Goal: Contribute content: Contribute content

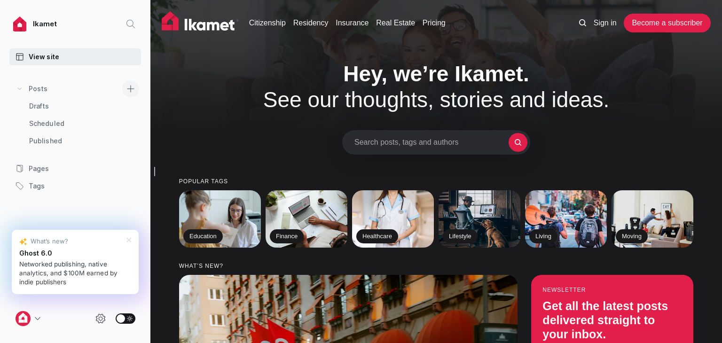
click at [132, 87] on icon at bounding box center [131, 89] width 8 height 8
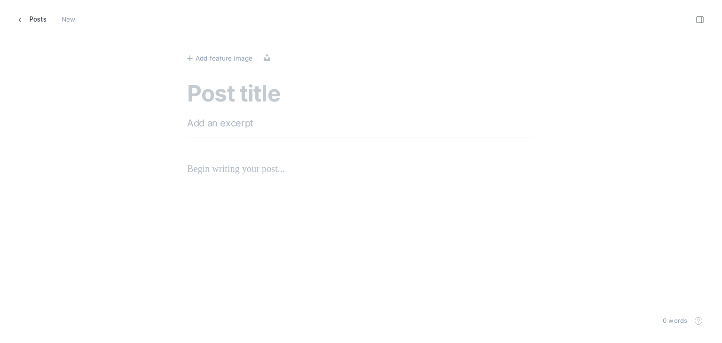
scroll to position [357, 737]
paste textarea "Understanding The Benefits Of Turkish Passport Visa-Free Countries"
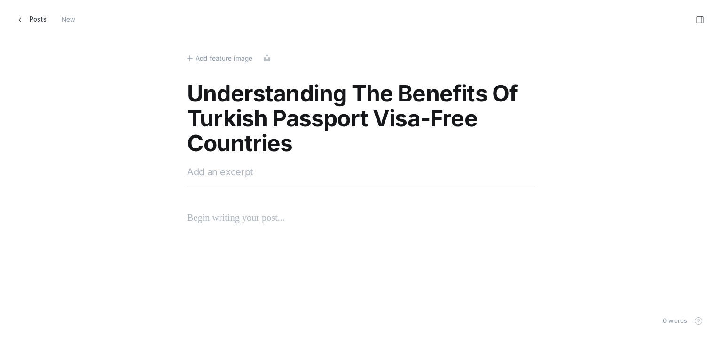
type textarea "Understanding The Benefits Of Turkish Passport Visa-Free Countries"
click at [241, 176] on textarea at bounding box center [361, 172] width 348 height 14
paste textarea "Unlock the benefits of a Turkish passport for easy travel. Explore top visa-fre…"
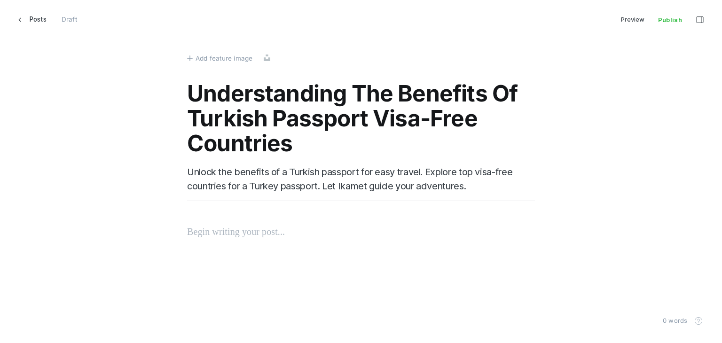
type textarea "Unlock the benefits of a Turkish passport for easy travel. Explore top visa-fre…"
click at [235, 224] on p at bounding box center [361, 231] width 348 height 15
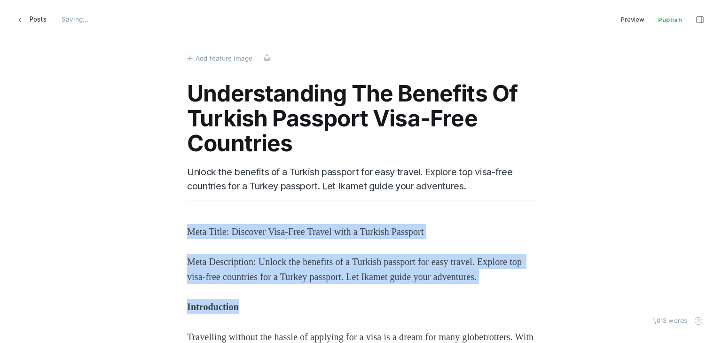
drag, startPoint x: 271, startPoint y: 324, endPoint x: 175, endPoint y: 205, distance: 152.4
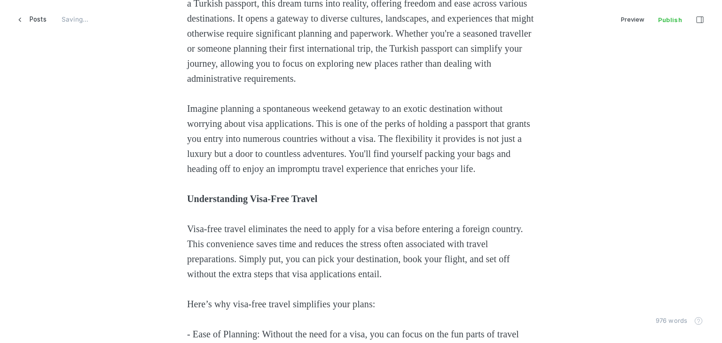
scroll to position [329, 0]
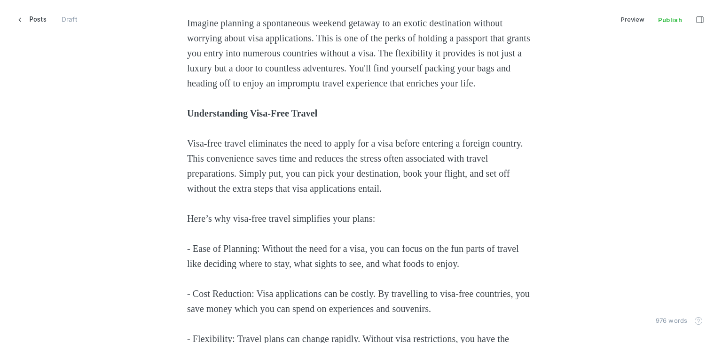
click at [201, 118] on strong "Understanding Visa-Free Travel" at bounding box center [252, 113] width 130 height 10
click at [192, 118] on strong "Understanding Visa-Free Travel" at bounding box center [252, 113] width 130 height 10
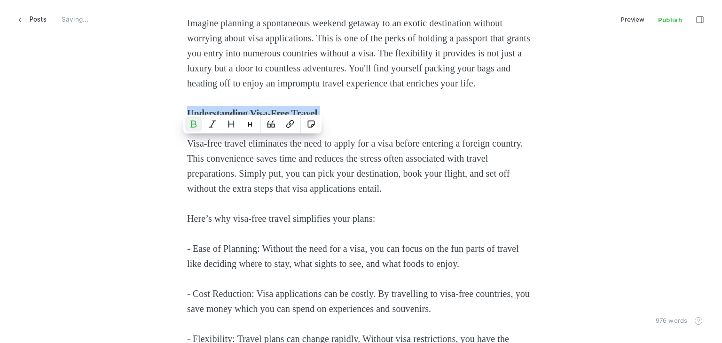
click at [192, 118] on strong "Understanding Visa-Free Travel" at bounding box center [252, 113] width 130 height 10
click at [232, 123] on icon "Heading 2" at bounding box center [232, 124] width 8 height 8
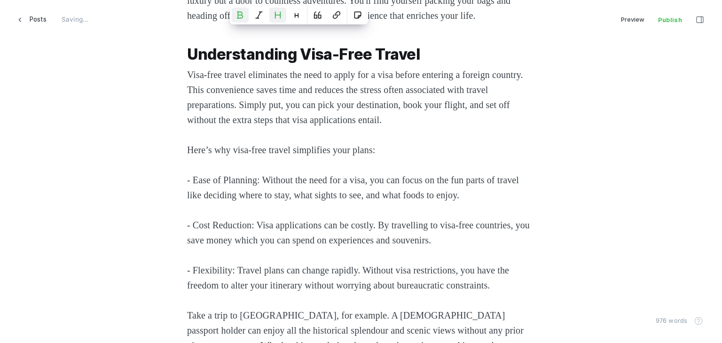
scroll to position [470, 0]
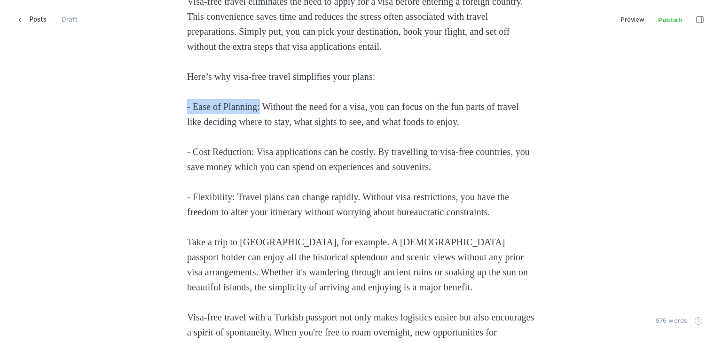
drag, startPoint x: 261, startPoint y: 139, endPoint x: 120, endPoint y: 138, distance: 141.5
drag, startPoint x: 177, startPoint y: 181, endPoint x: 103, endPoint y: 179, distance: 74.3
drag, startPoint x: 235, startPoint y: 226, endPoint x: 123, endPoint y: 230, distance: 112.0
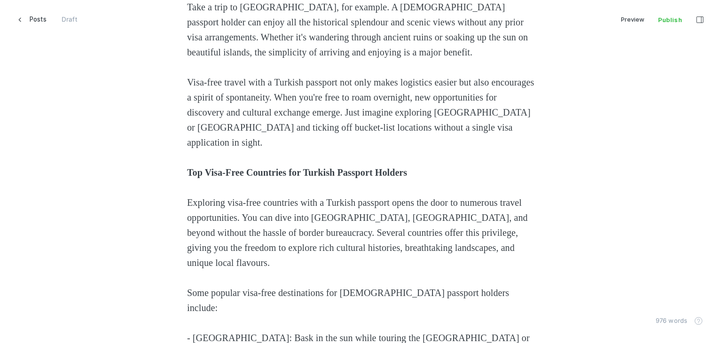
scroll to position [658, 0]
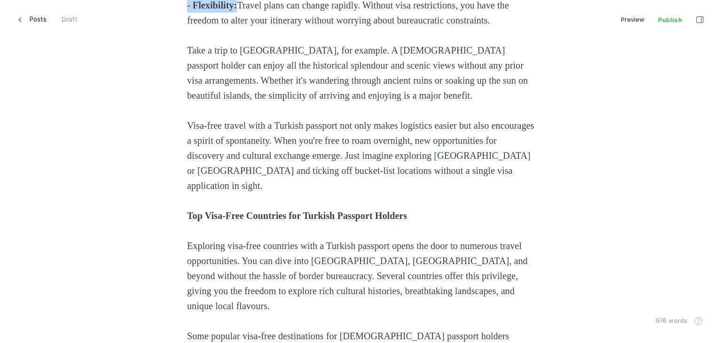
click at [200, 191] on span "Visa-free travel with a Turkish passport not only makes logistics easier but al…" at bounding box center [362, 155] width 350 height 71
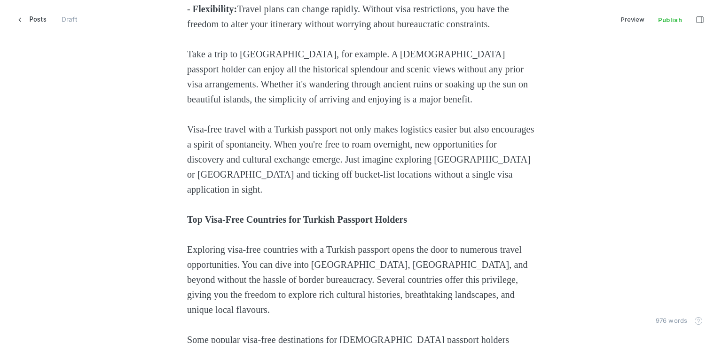
click at [200, 195] on span "Visa-free travel with a Turkish passport not only makes logistics easier but al…" at bounding box center [362, 159] width 350 height 71
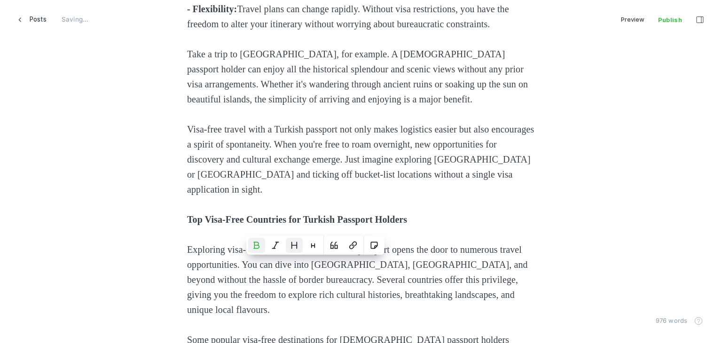
click at [291, 244] on icon "Heading 2" at bounding box center [295, 246] width 8 height 8
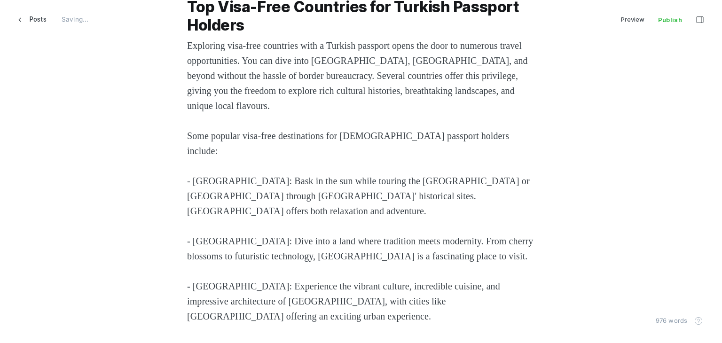
scroll to position [940, 0]
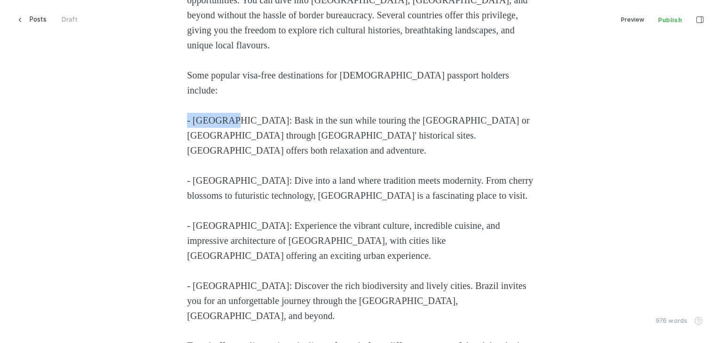
drag, startPoint x: 225, startPoint y: 151, endPoint x: 109, endPoint y: 151, distance: 116.1
click at [109, 151] on div "Travelling without the hassle of applying for a visa is a dream for many globet…" at bounding box center [361, 202] width 636 height 1837
drag, startPoint x: 218, startPoint y: 191, endPoint x: 0, endPoint y: 196, distance: 218.2
click at [0, 196] on div "Add feature image Upload Understanding The Benefits Of Turkish Passport Visa-Fr…" at bounding box center [361, 130] width 722 height 2141
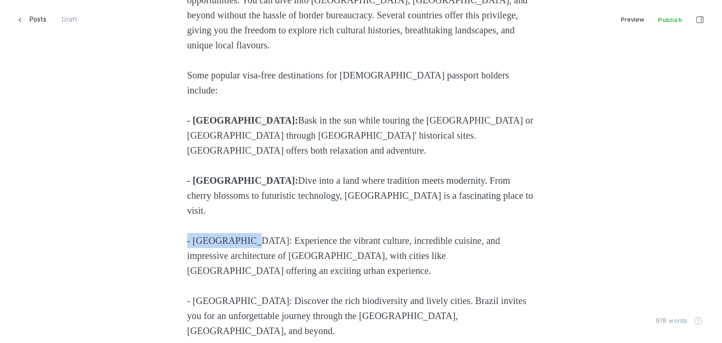
drag, startPoint x: 244, startPoint y: 244, endPoint x: 124, endPoint y: 244, distance: 119.4
click at [124, 244] on div "Travelling without the hassle of applying for a visa is a dream for many globet…" at bounding box center [361, 210] width 636 height 1852
drag, startPoint x: 217, startPoint y: 300, endPoint x: 132, endPoint y: 302, distance: 85.1
click at [132, 302] on div "Travelling without the hassle of applying for a visa is a dream for many globet…" at bounding box center [361, 210] width 636 height 1852
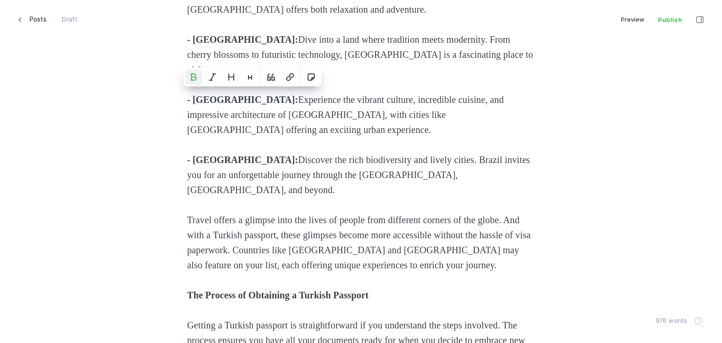
scroll to position [1222, 0]
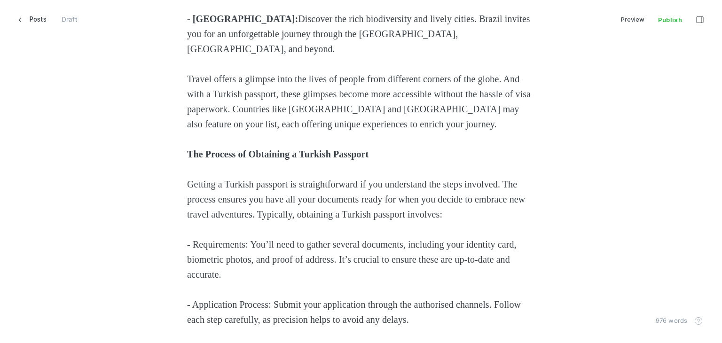
click at [201, 149] on strong "The Process of Obtaining a Turkish Passport" at bounding box center [277, 154] width 181 height 10
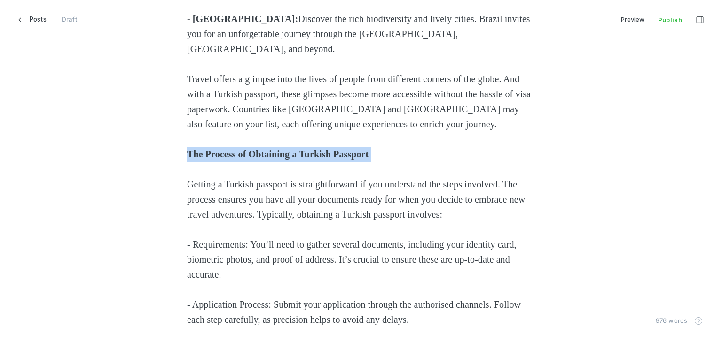
click at [201, 149] on strong "The Process of Obtaining a Turkish Passport" at bounding box center [277, 154] width 181 height 10
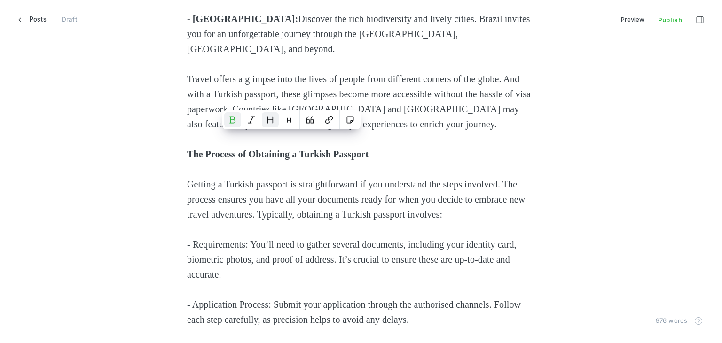
click at [267, 125] on button "Heading 2" at bounding box center [270, 119] width 17 height 15
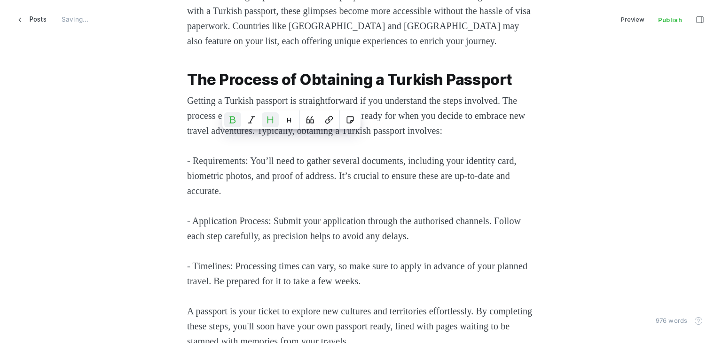
scroll to position [1363, 0]
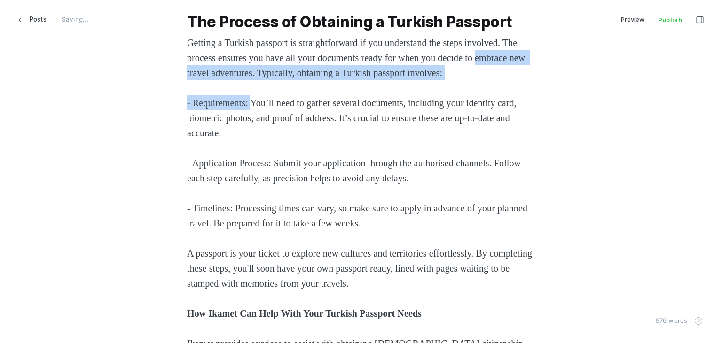
drag, startPoint x: 253, startPoint y: 89, endPoint x: 113, endPoint y: 59, distance: 142.9
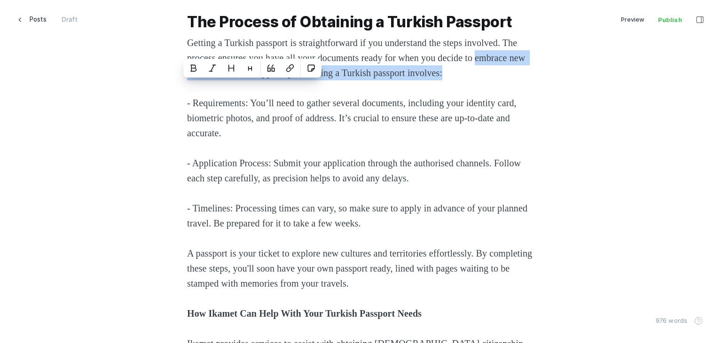
click at [251, 95] on p "- Requirements: You’ll need to gather several documents, including your identit…" at bounding box center [361, 117] width 348 height 45
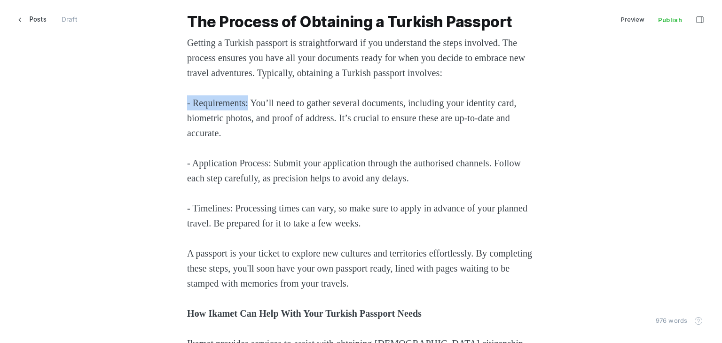
drag, startPoint x: 252, startPoint y: 87, endPoint x: 95, endPoint y: 84, distance: 157.5
drag, startPoint x: 276, startPoint y: 145, endPoint x: 114, endPoint y: 147, distance: 162.2
drag, startPoint x: 235, startPoint y: 192, endPoint x: 95, endPoint y: 178, distance: 140.4
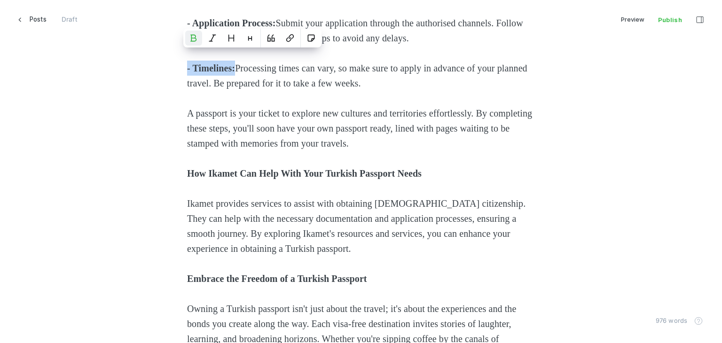
scroll to position [1505, 0]
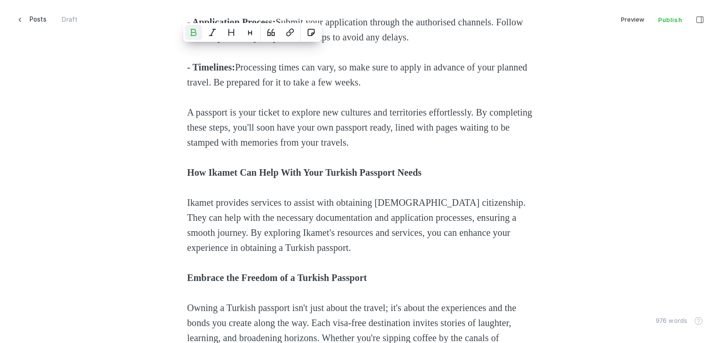
click at [206, 167] on strong "How Ikamet Can Help With Your Turkish Passport Needs" at bounding box center [304, 172] width 235 height 10
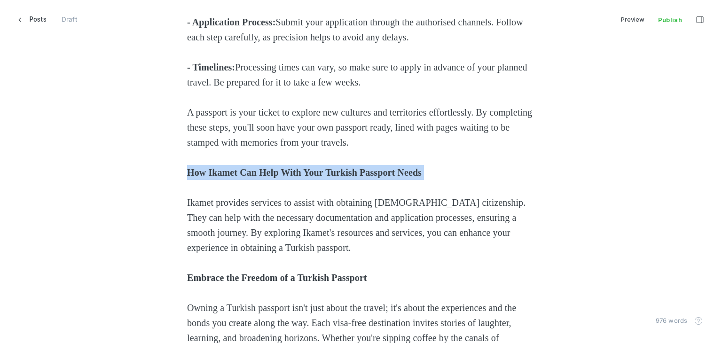
click at [206, 167] on strong "How Ikamet Can Help With Your Turkish Passport Needs" at bounding box center [304, 172] width 235 height 10
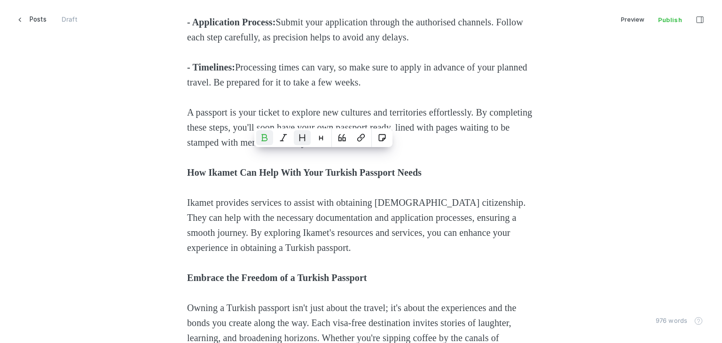
click at [299, 131] on button "Heading 2" at bounding box center [302, 137] width 17 height 15
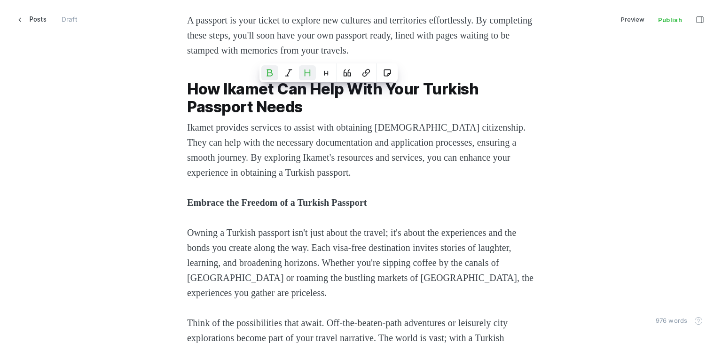
scroll to position [1599, 0]
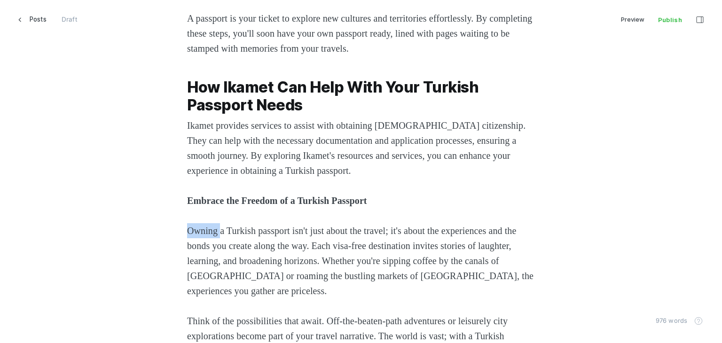
click at [208, 193] on body "Skip to main content Posts Draft [GEOGRAPHIC_DATA] ⌘ P Publish ⌘ ⇧ P" at bounding box center [361, 171] width 722 height 343
click at [340, 196] on strong "Embrace the Freedom of a Turkish Passport" at bounding box center [277, 201] width 180 height 10
click at [341, 196] on strong "Embrace the Freedom of a Turkish Passport" at bounding box center [277, 201] width 180 height 10
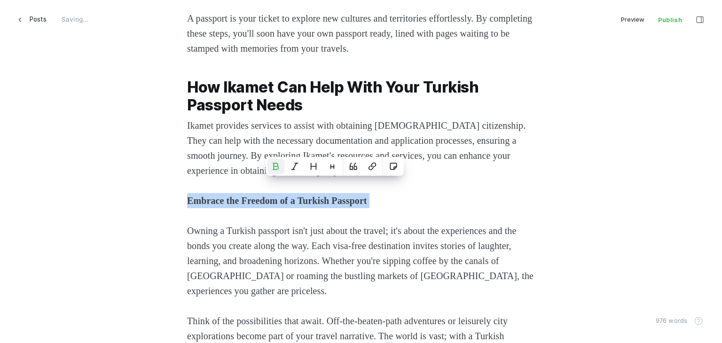
click at [341, 196] on strong "Embrace the Freedom of a Turkish Passport" at bounding box center [277, 201] width 180 height 10
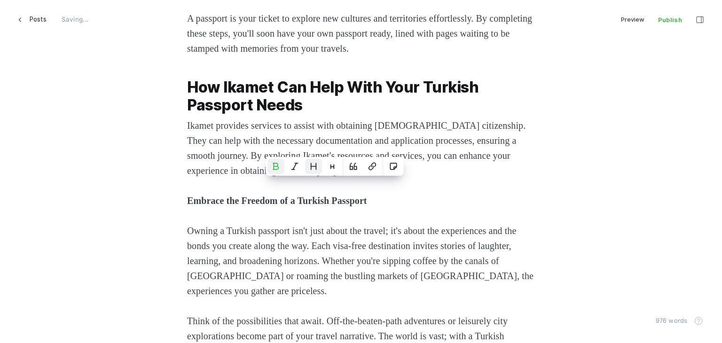
click at [313, 165] on icon "Heading 2" at bounding box center [314, 167] width 8 height 8
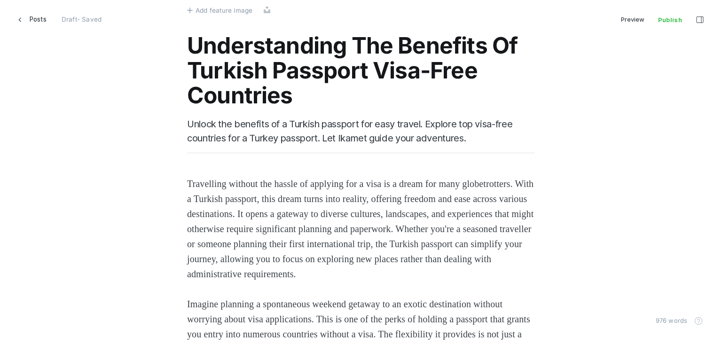
scroll to position [0, 0]
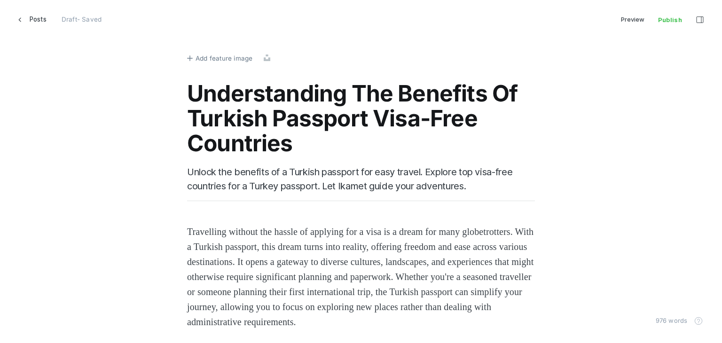
click at [196, 57] on span "Add feature image" at bounding box center [224, 58] width 57 height 10
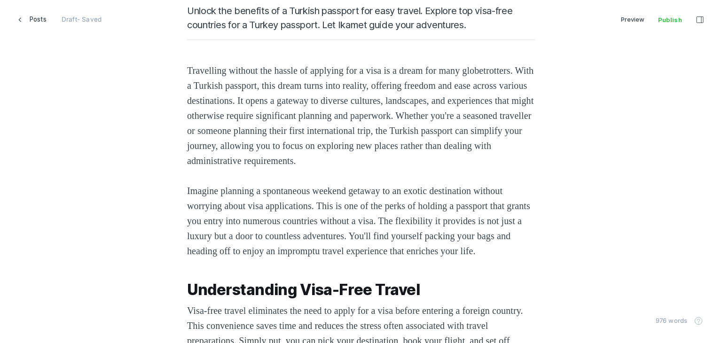
scroll to position [470, 0]
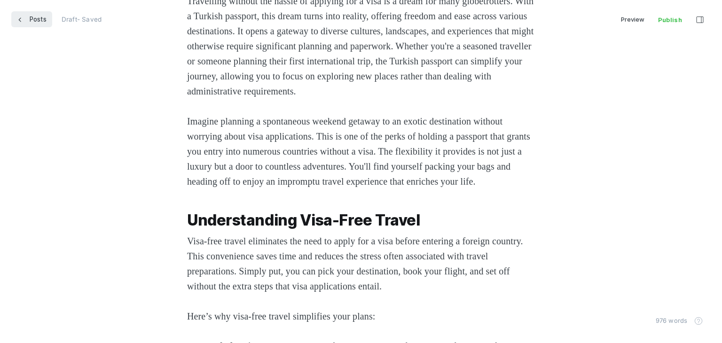
click at [24, 20] on link "Posts" at bounding box center [31, 19] width 41 height 16
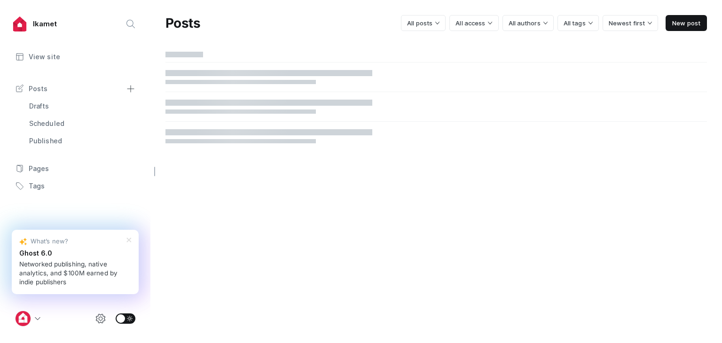
click at [53, 104] on link "Drafts" at bounding box center [75, 106] width 132 height 17
